Goal: Task Accomplishment & Management: Manage account settings

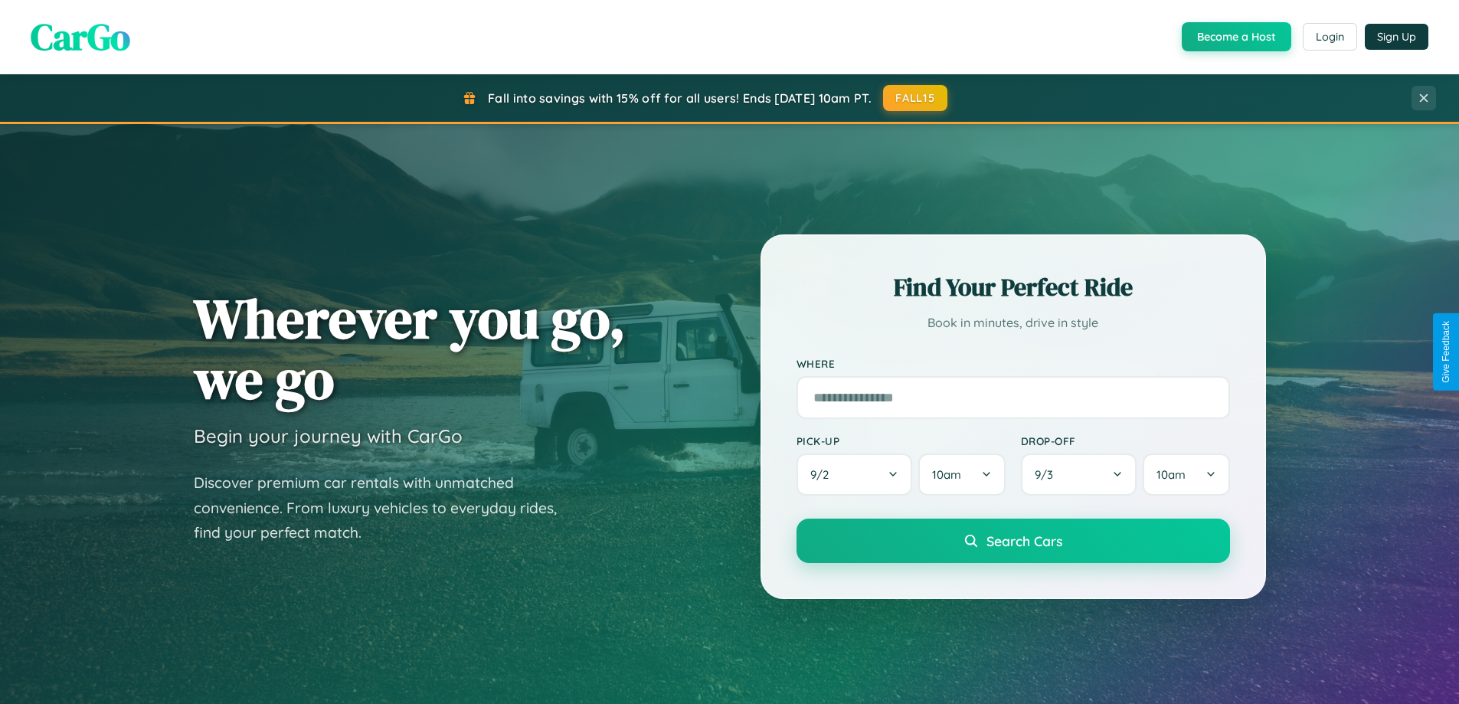
scroll to position [1054, 0]
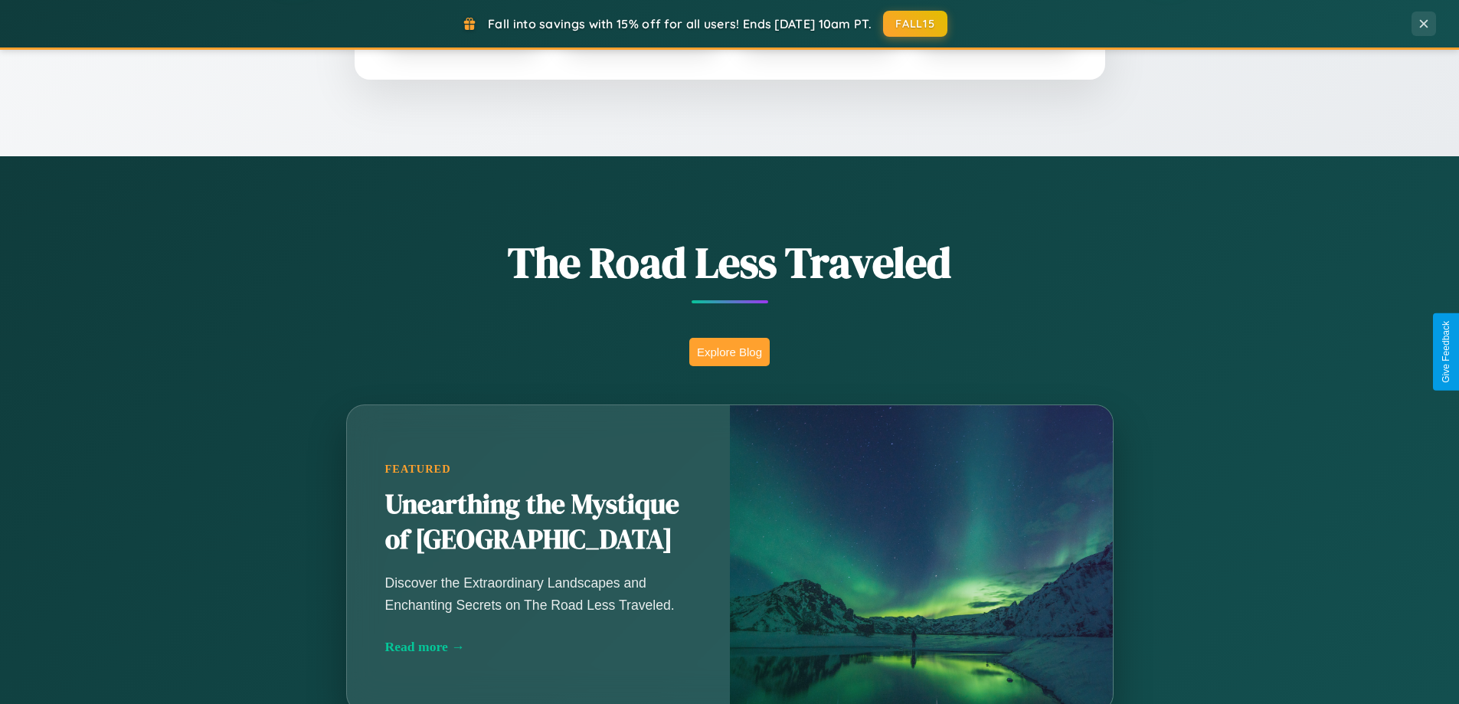
click at [729, 352] on button "Explore Blog" at bounding box center [729, 352] width 80 height 28
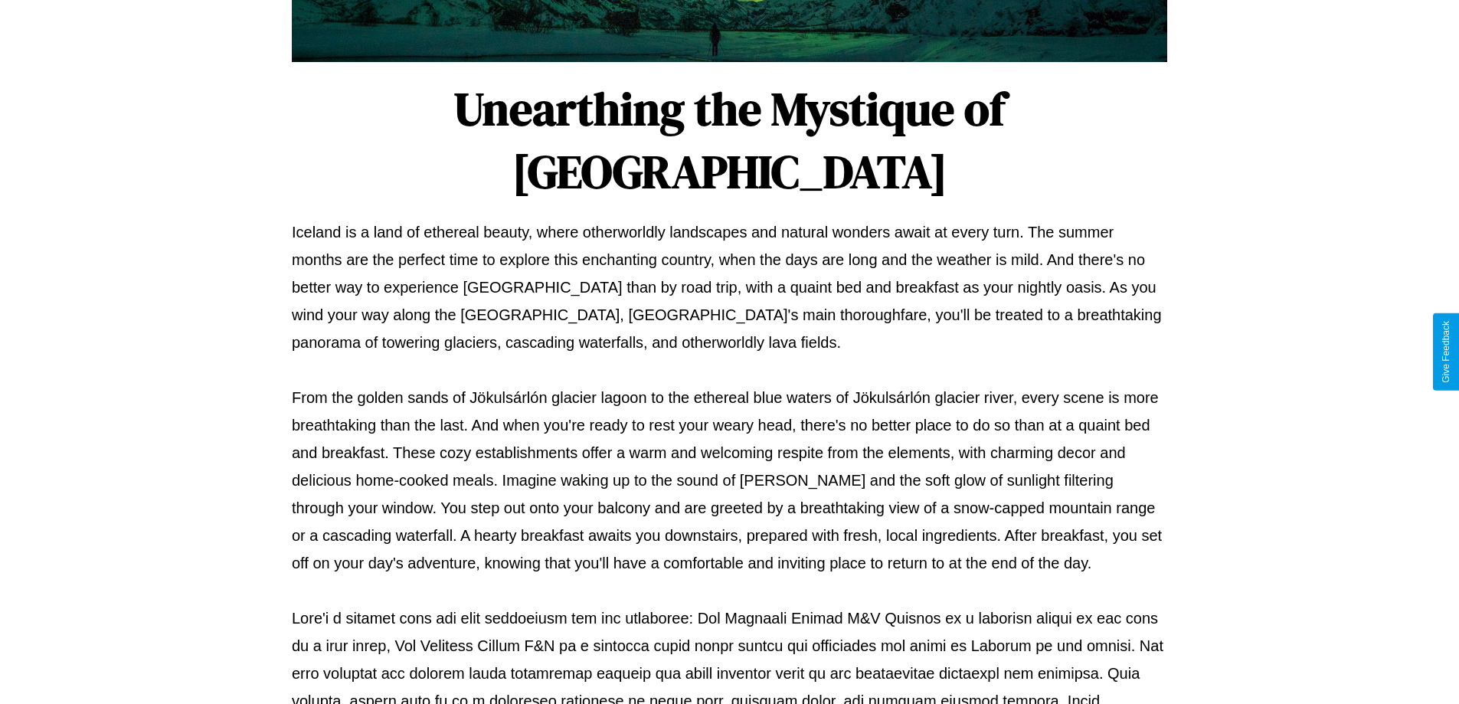
scroll to position [496, 0]
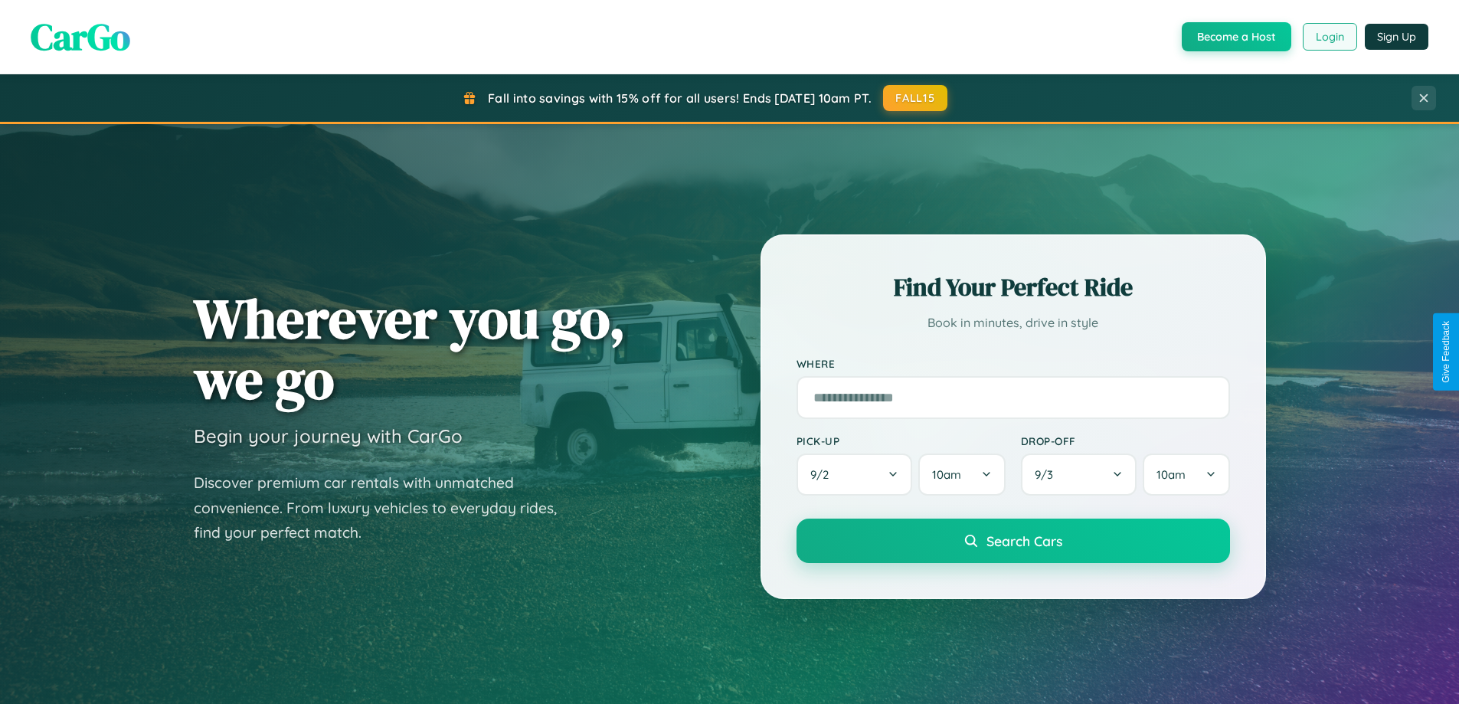
click at [1329, 37] on button "Login" at bounding box center [1330, 37] width 54 height 28
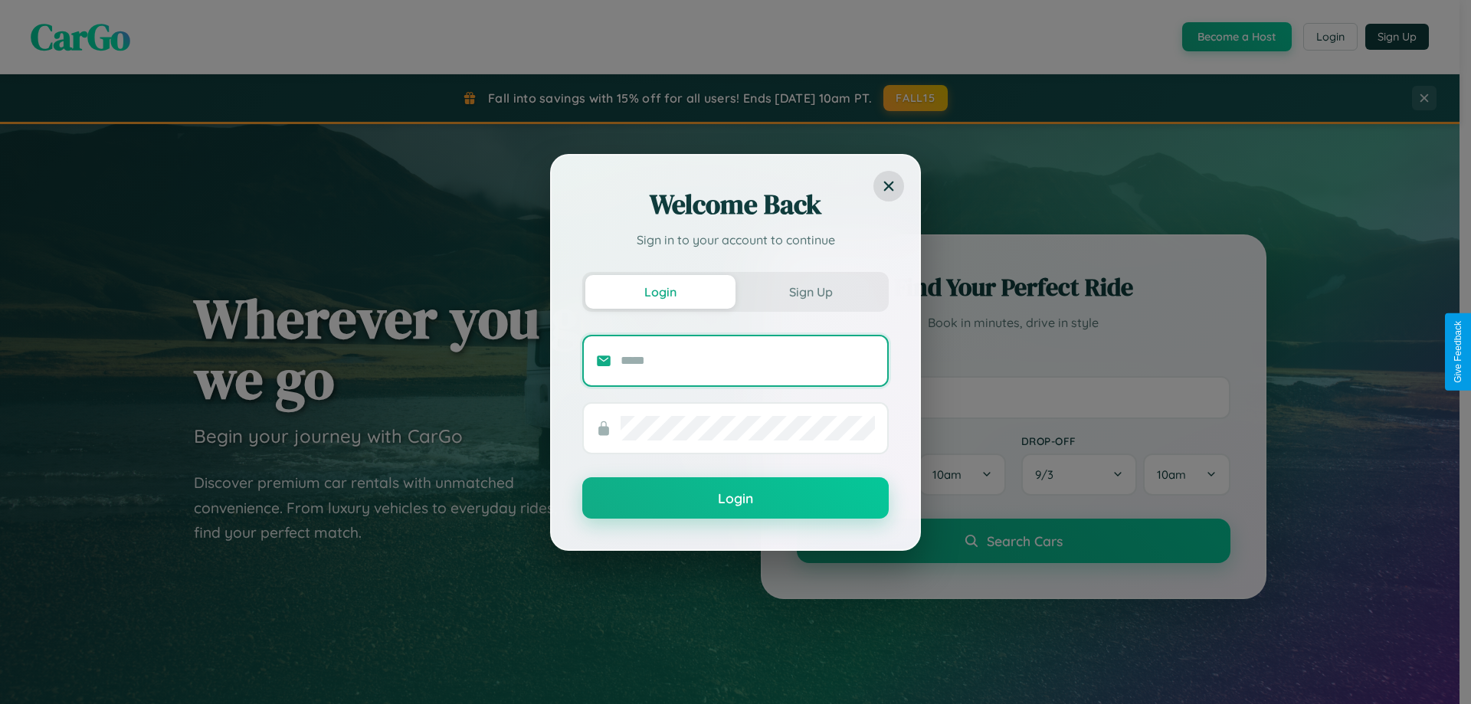
click at [748, 360] on input "text" at bounding box center [747, 361] width 254 height 25
type input "**********"
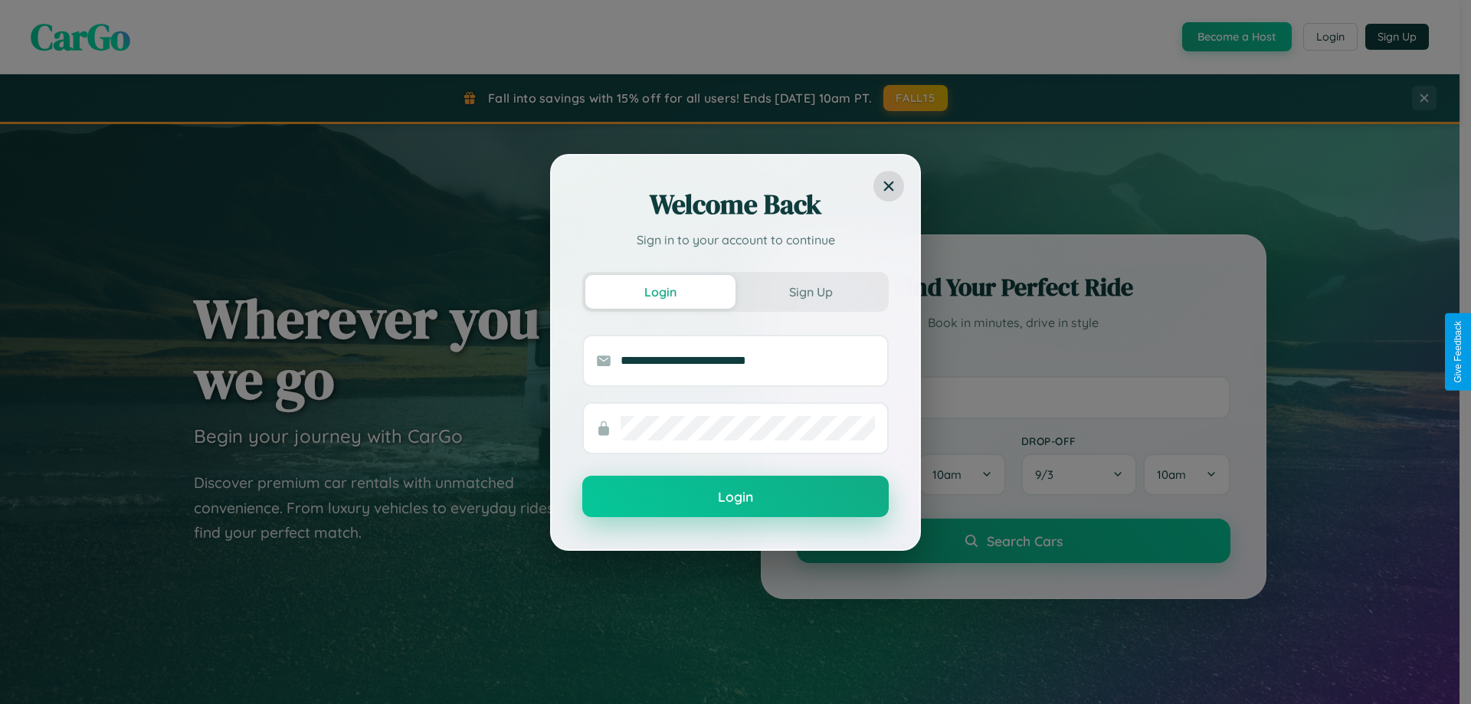
click at [735, 497] on button "Login" at bounding box center [735, 496] width 306 height 41
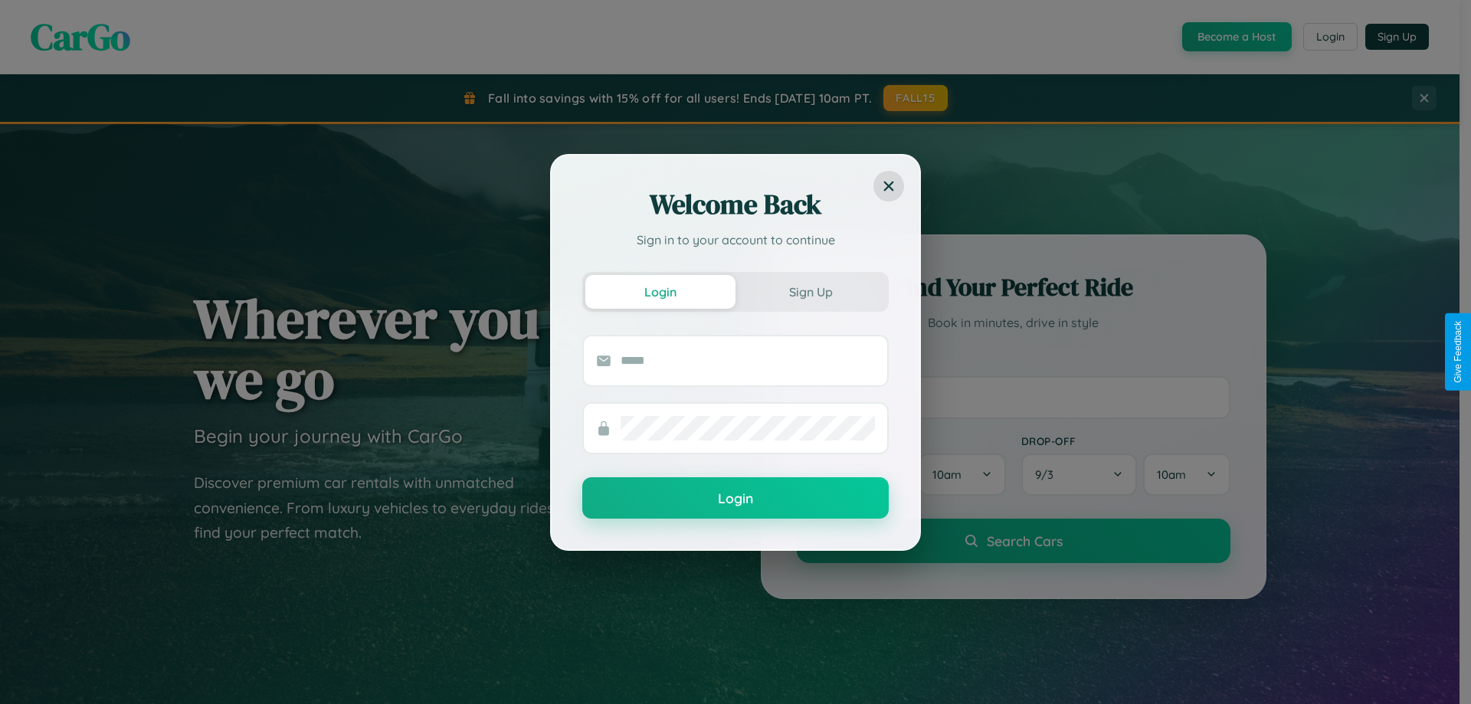
scroll to position [660, 0]
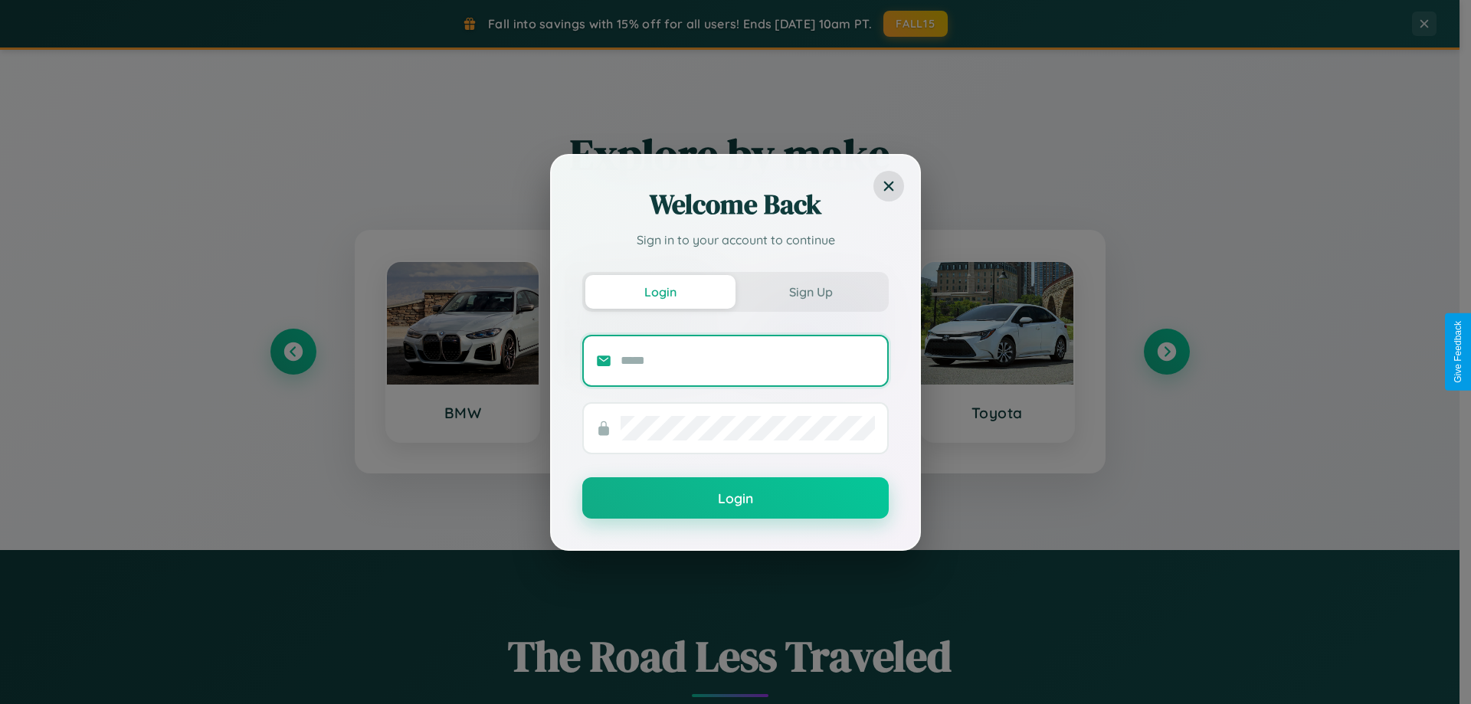
click at [640, 352] on input "text" at bounding box center [747, 361] width 254 height 25
